Goal: Information Seeking & Learning: Learn about a topic

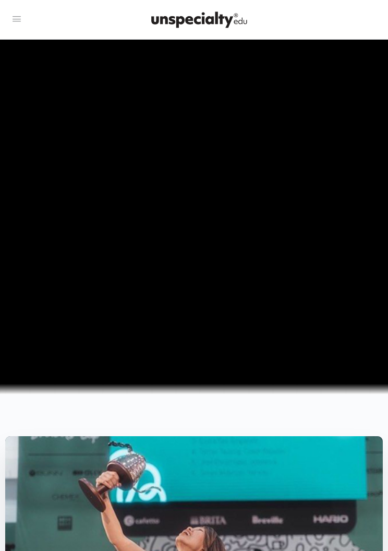
click at [15, 15] on icon at bounding box center [16, 19] width 13 height 13
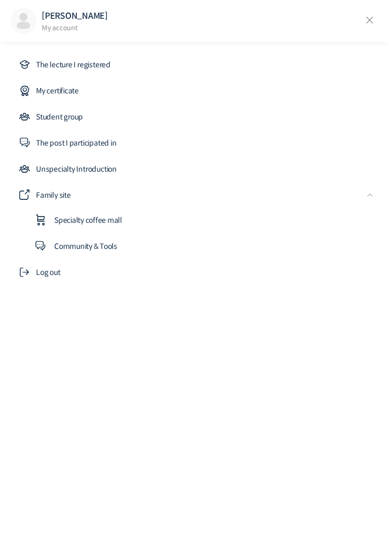
click at [55, 59] on span "The lecture I registered" at bounding box center [73, 64] width 75 height 13
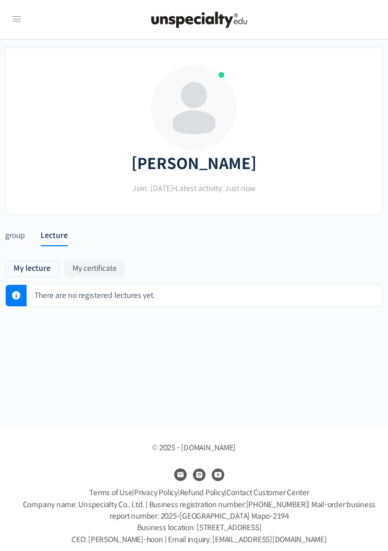
click at [99, 261] on link "My certificate" at bounding box center [94, 268] width 61 height 16
click at [343, 203] on div "Andreas Join: April 2024 • Latest activity: Just now" at bounding box center [194, 139] width 356 height 151
click at [13, 16] on icon at bounding box center [16, 19] width 13 height 13
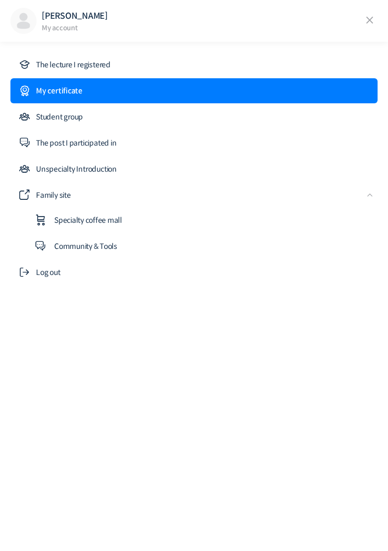
click at [365, 21] on icon at bounding box center [370, 21] width 16 height 16
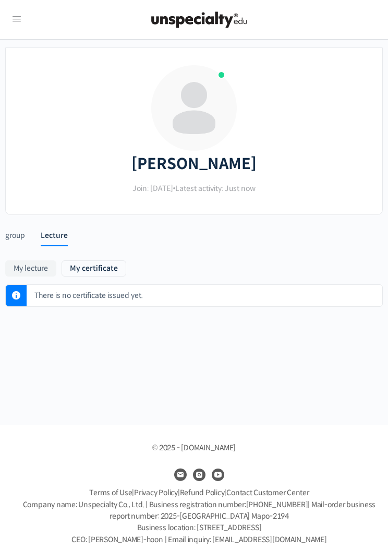
click at [229, 29] on img at bounding box center [199, 19] width 102 height 31
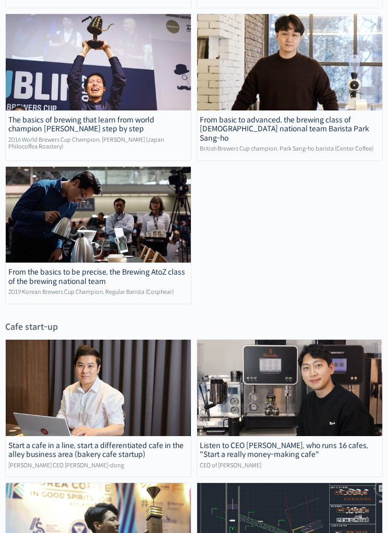
scroll to position [2785, 0]
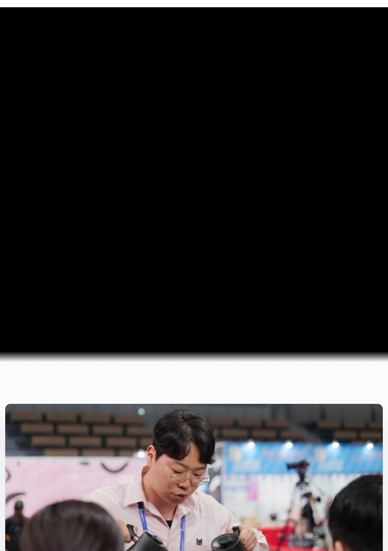
scroll to position [36, 0]
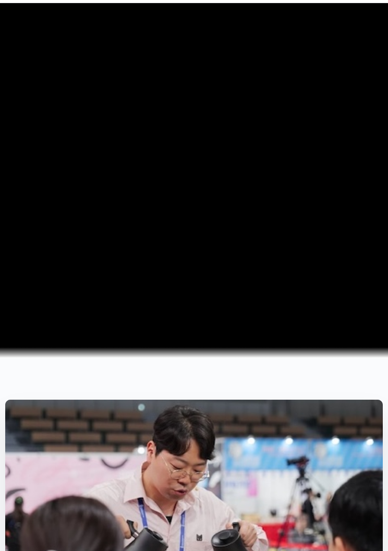
click at [333, 188] on video at bounding box center [194, 179] width 388 height 350
click at [337, 197] on video at bounding box center [194, 179] width 388 height 350
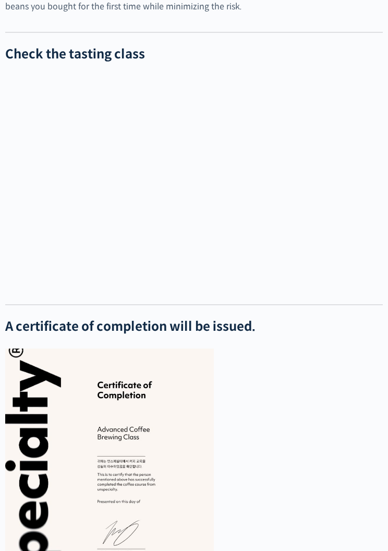
scroll to position [2521, 0]
click at [319, 334] on h2 "A certificate of completion will be issued." at bounding box center [193, 326] width 377 height 15
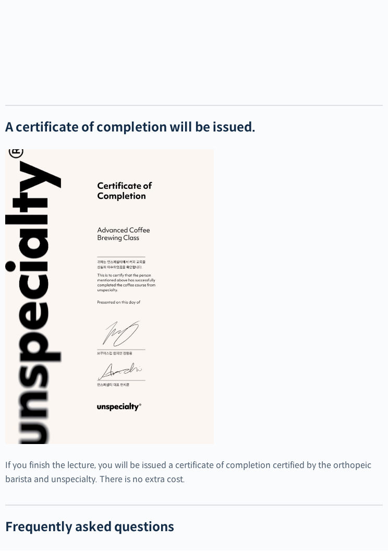
scroll to position [2701, 0]
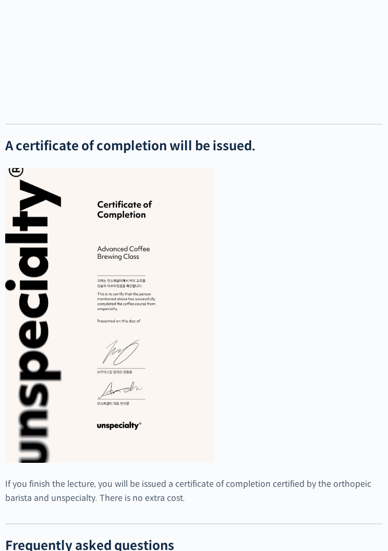
click at [318, 243] on figure at bounding box center [193, 315] width 377 height 295
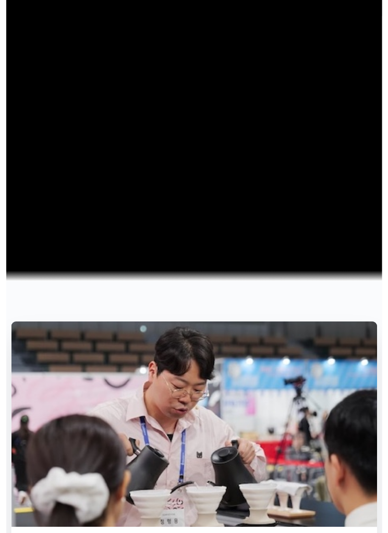
scroll to position [0, 0]
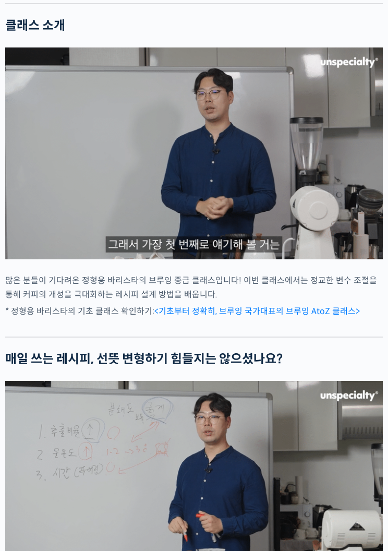
scroll to position [1277, 0]
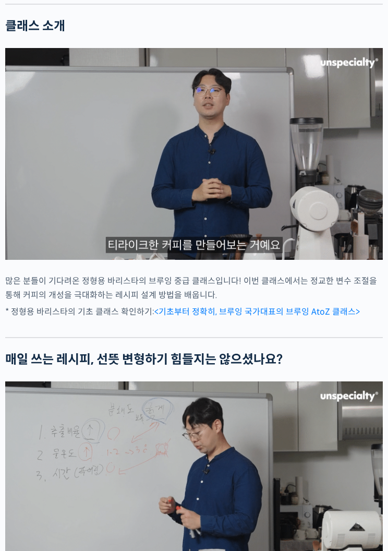
click at [317, 214] on img at bounding box center [193, 154] width 377 height 212
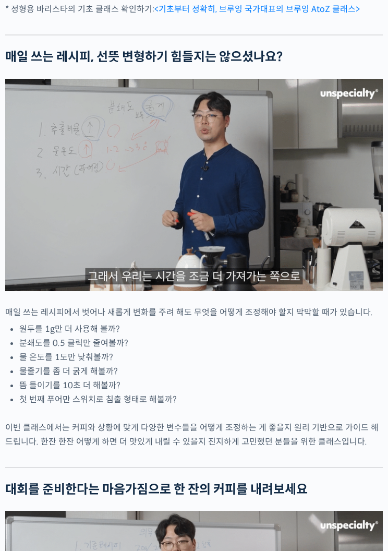
click at [311, 230] on img at bounding box center [193, 185] width 377 height 212
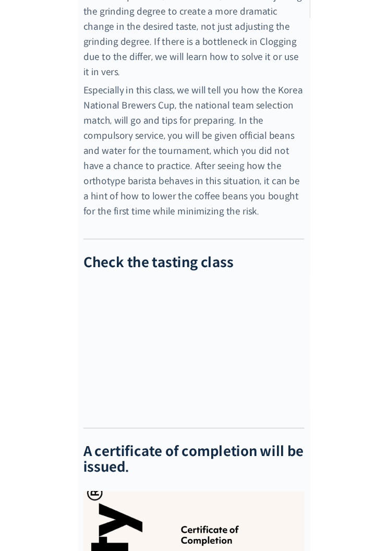
scroll to position [2360, 0]
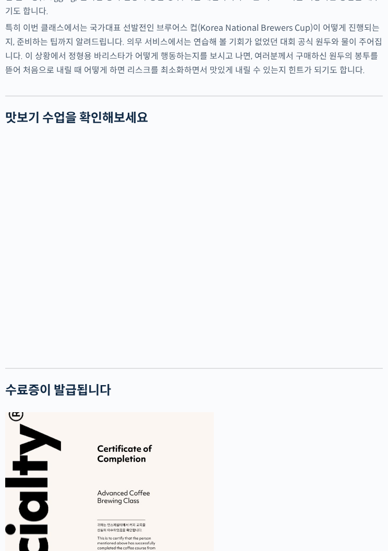
scroll to position [2360, 0]
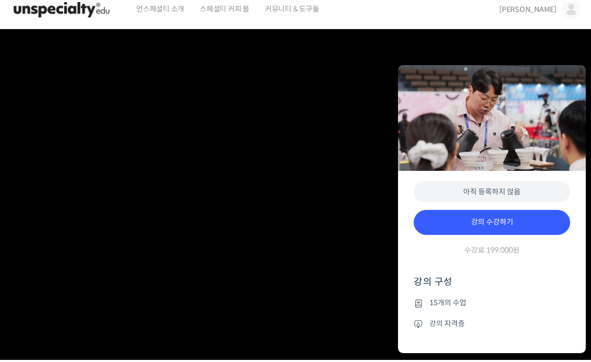
scroll to position [1996, 0]
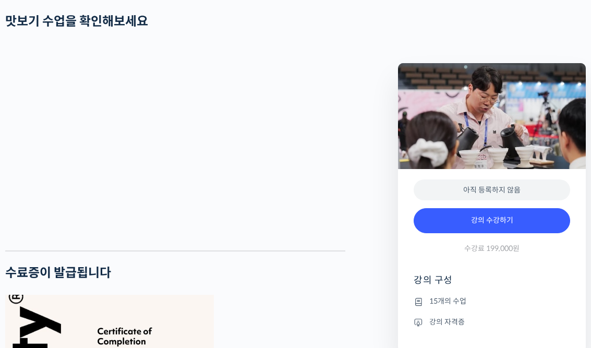
click at [387, 29] on div "Preview this 강의 아직 등록하지 않음 강의 수강하기 수강료 199,000원 강의 구성 15개의 수업 강의 자격증" at bounding box center [492, 158] width 198 height 3441
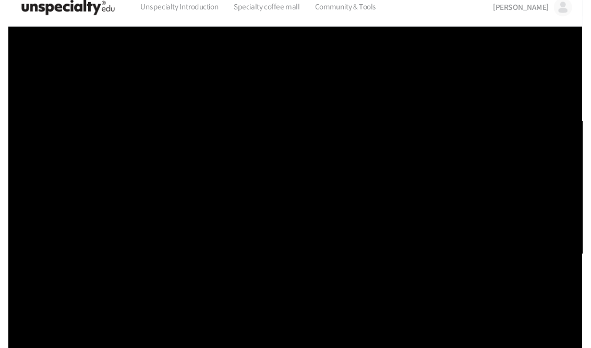
scroll to position [2056, 0]
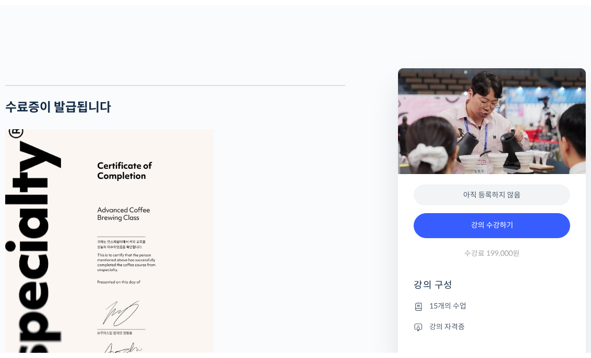
scroll to position [13, 0]
